Goal: Consume media (video, audio)

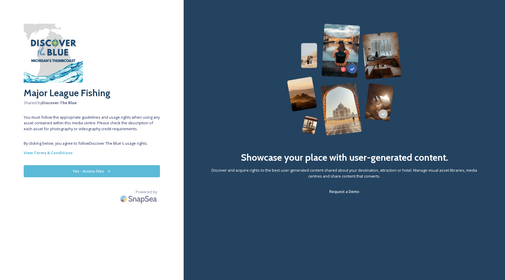
click at [96, 171] on button "Yes - Access Files" at bounding box center [92, 171] width 136 height 12
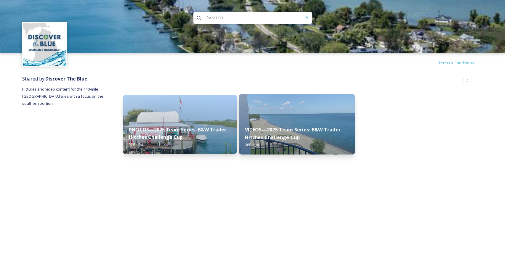
click at [286, 121] on div "VIDEOS—2025 Team Series: B&W Trailer Hitches Challenge Cup 28 file(s)" at bounding box center [297, 137] width 116 height 34
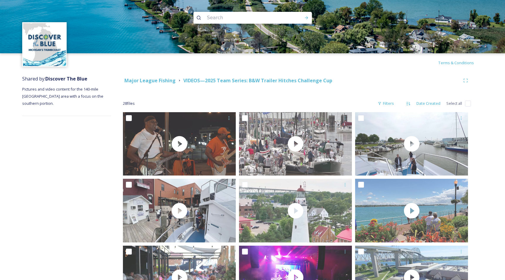
click at [468, 104] on input "checkbox" at bounding box center [468, 104] width 6 height 6
checkbox input "true"
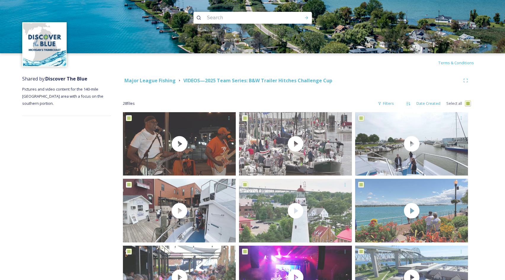
checkbox input "true"
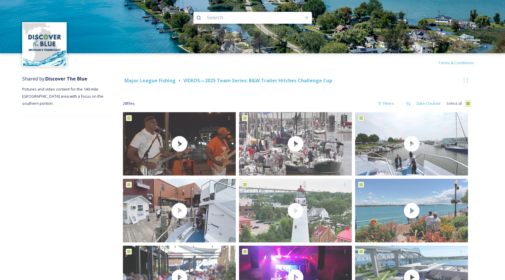
checkbox input "true"
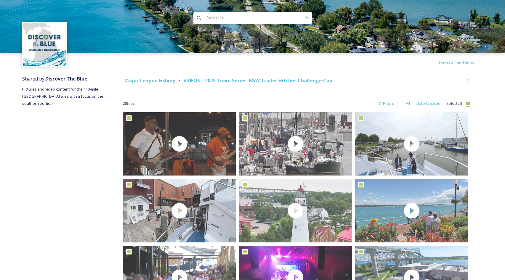
checkbox input "true"
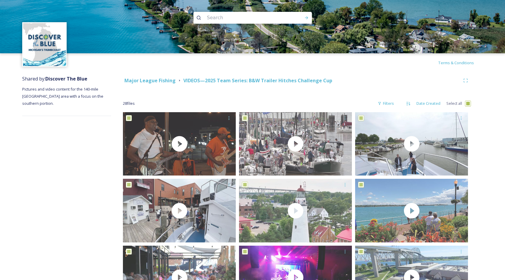
checkbox input "true"
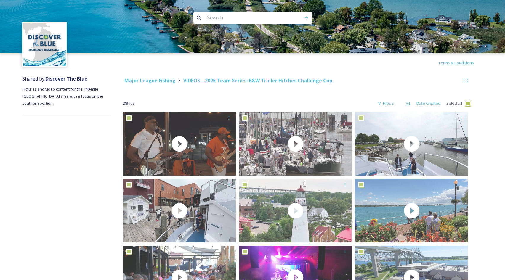
checkbox input "true"
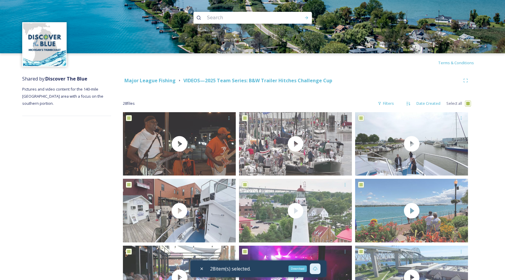
click at [316, 266] on icon at bounding box center [314, 268] width 5 height 5
click at [317, 269] on icon at bounding box center [314, 268] width 5 height 5
click at [314, 268] on icon at bounding box center [314, 268] width 5 height 5
click at [316, 267] on icon at bounding box center [314, 269] width 4 height 4
